Goal: Task Accomplishment & Management: Use online tool/utility

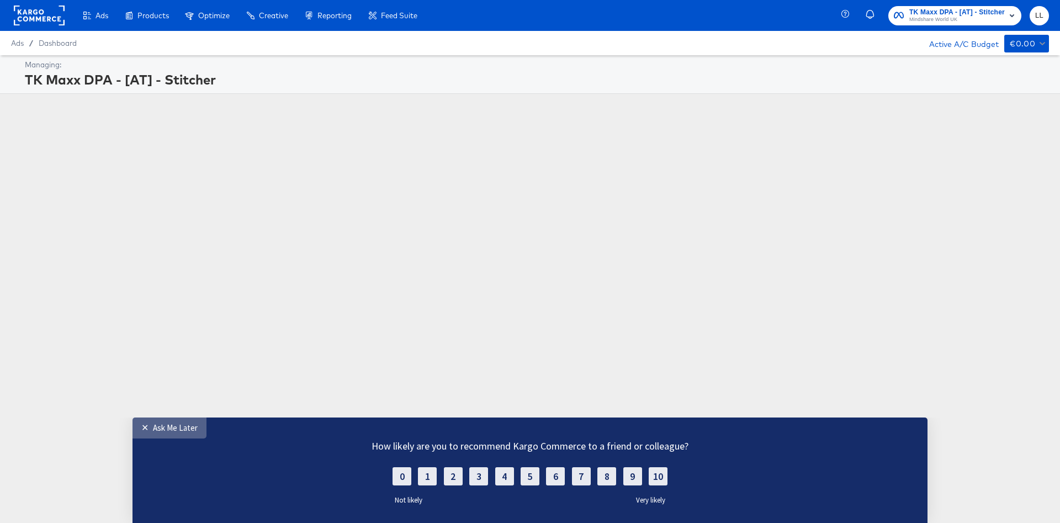
click at [170, 424] on div "Ask Me Later" at bounding box center [175, 427] width 45 height 10
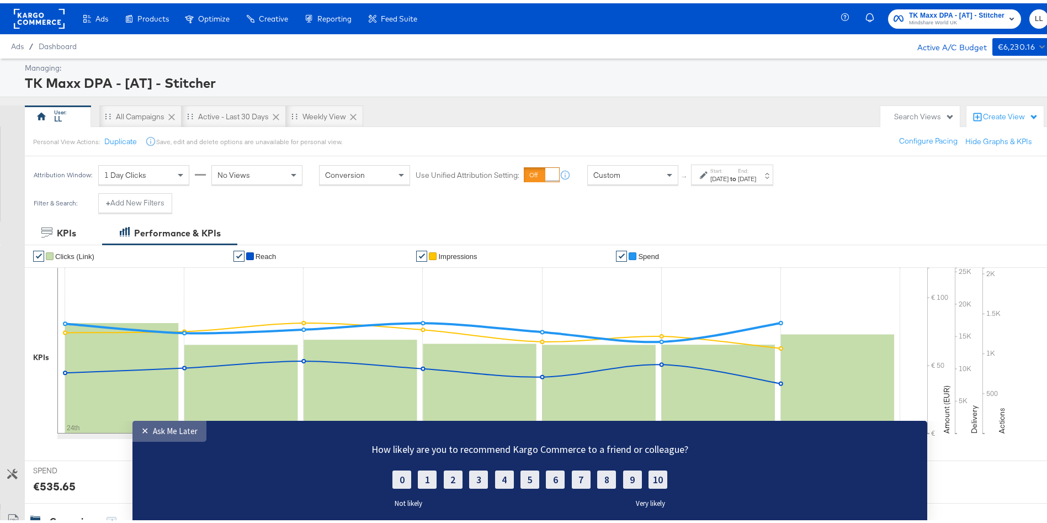
click at [178, 423] on link "✕ Ask Me Later" at bounding box center [169, 430] width 74 height 21
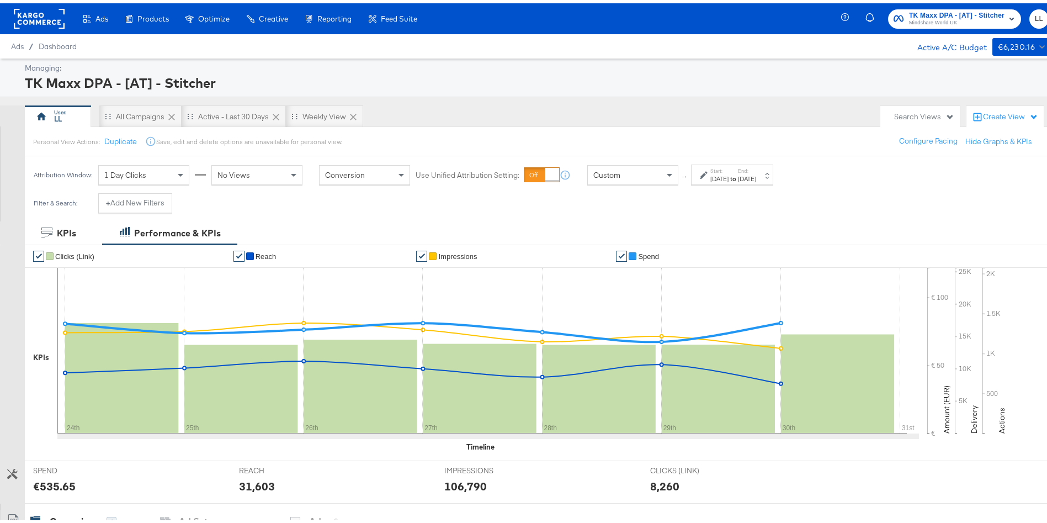
click at [728, 173] on div "[DATE]" at bounding box center [719, 175] width 18 height 9
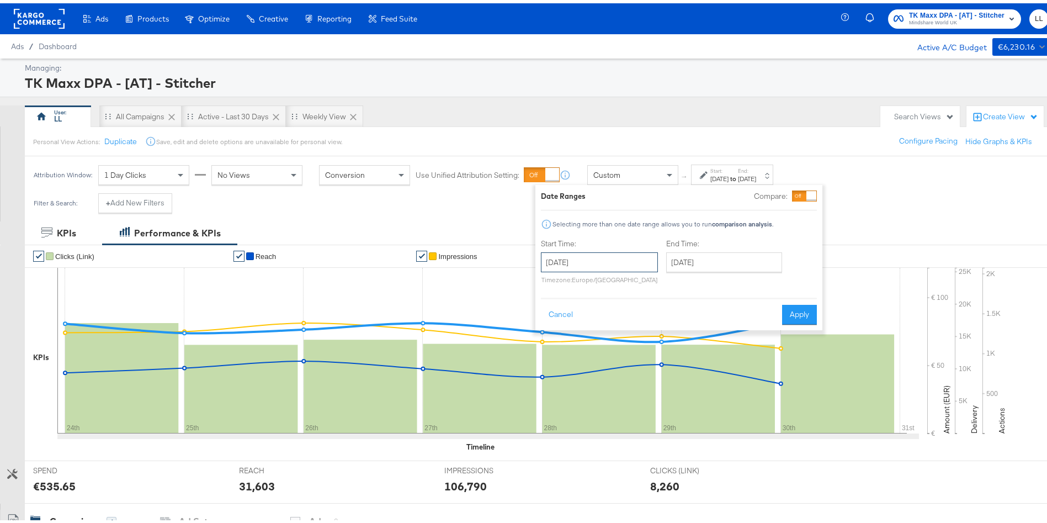
click at [576, 257] on input "[DATE]" at bounding box center [599, 259] width 117 height 20
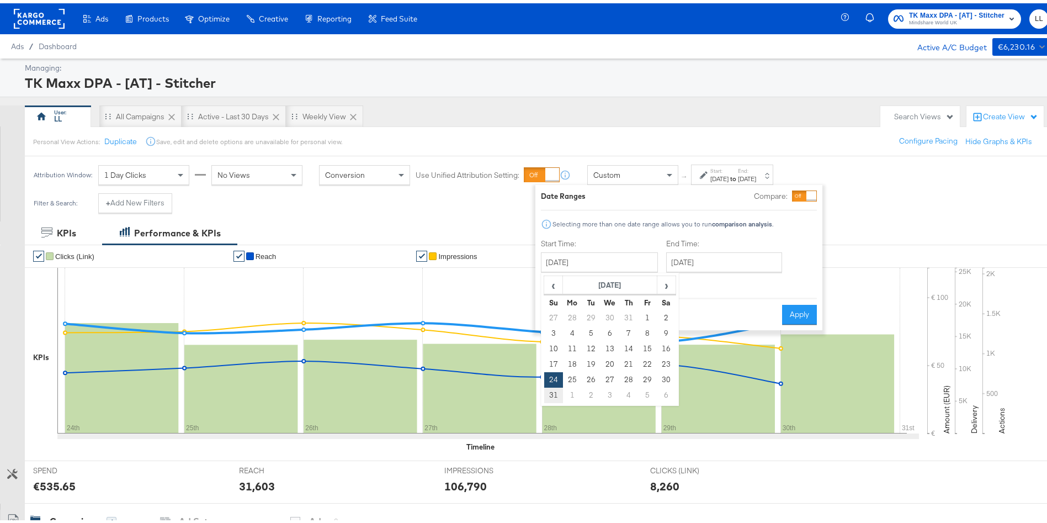
click at [553, 389] on td "31" at bounding box center [553, 391] width 19 height 15
type input "[DATE]"
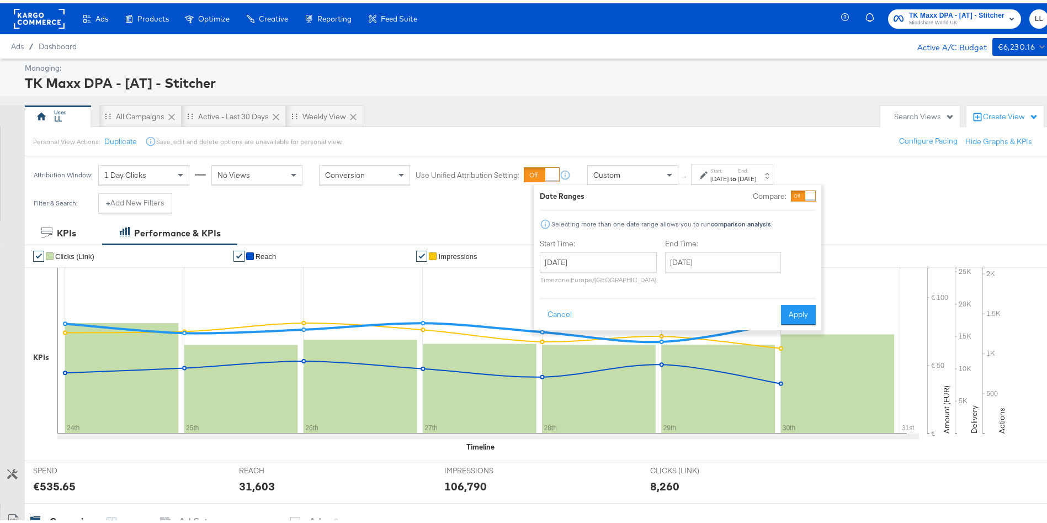
click at [717, 270] on div "End Time: [DATE] ‹ [DATE] › Su Mo Tu We Th Fr Sa 27 28 29 30 31 1 2 3 4 5 6 7 8…" at bounding box center [725, 260] width 120 height 50
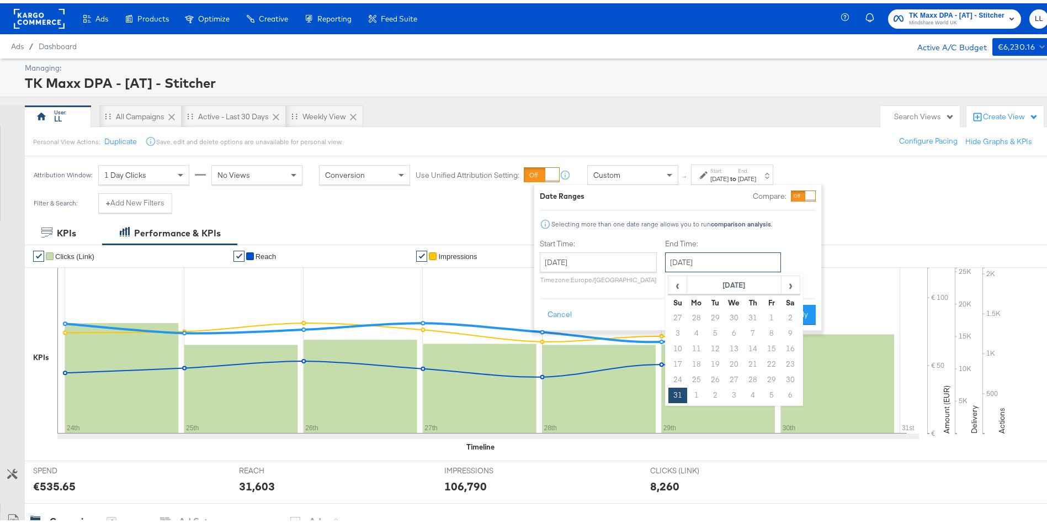
click at [725, 267] on input "[DATE]" at bounding box center [723, 259] width 116 height 20
click at [790, 392] on td "6" at bounding box center [790, 391] width 19 height 15
type input "[DATE]"
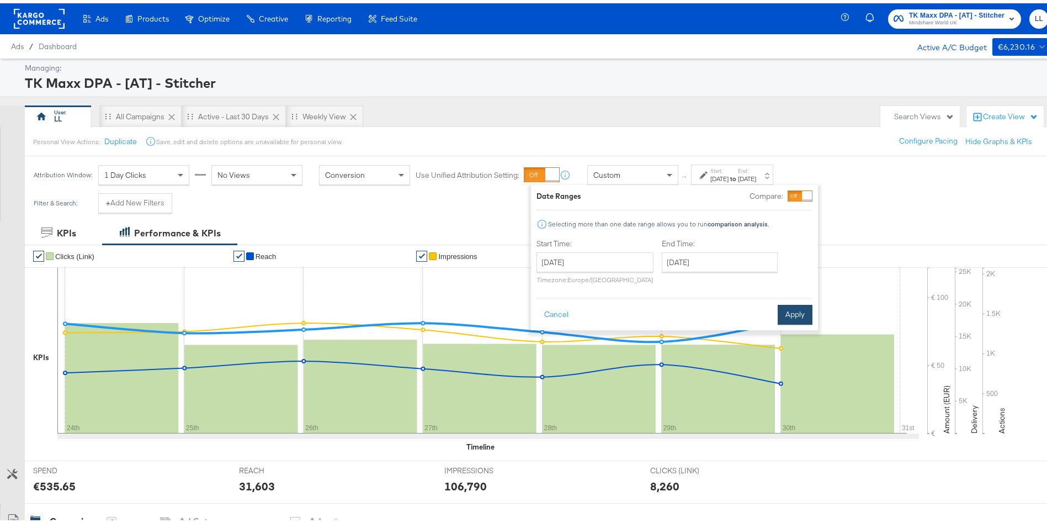
click at [794, 309] on button "Apply" at bounding box center [795, 311] width 35 height 20
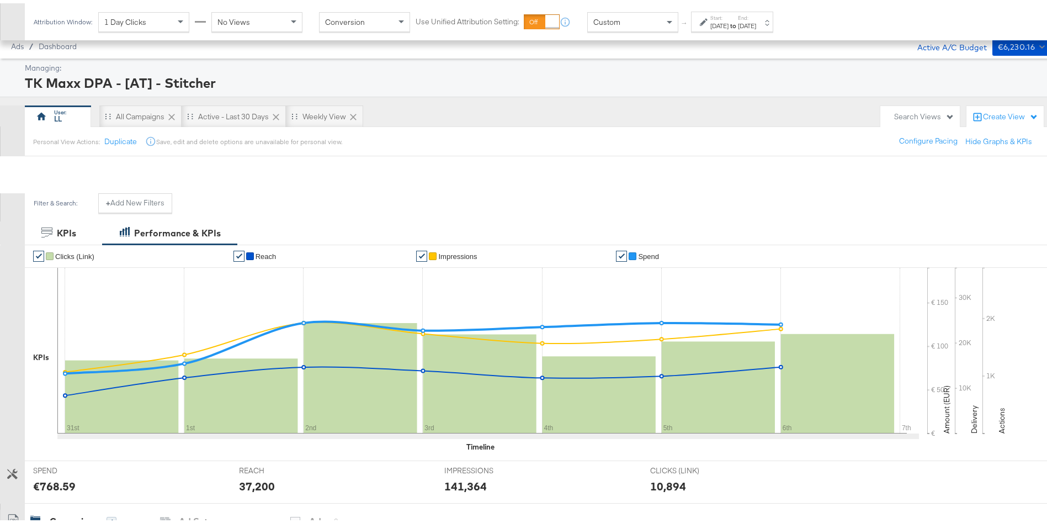
scroll to position [348, 0]
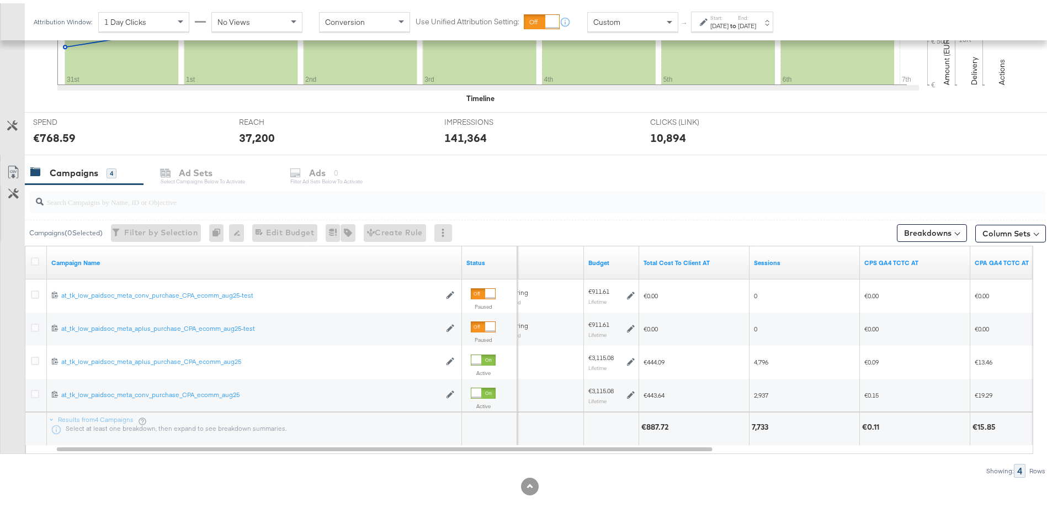
click at [781, 518] on div "KPIs Performance & KPIs Customize KPIs ✔ Clicks (Link) ✔ Reach ✔ Impressions ✔ …" at bounding box center [530, 196] width 1060 height 652
